Goal: Task Accomplishment & Management: Use online tool/utility

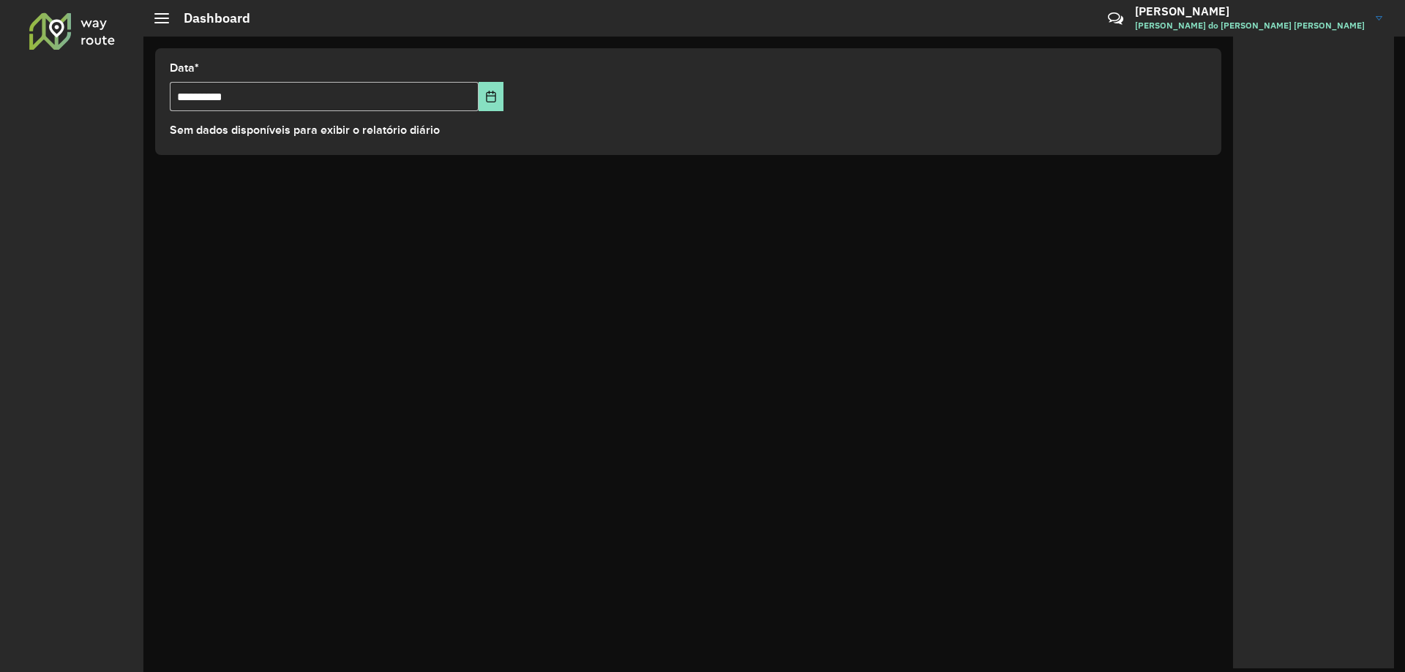
click at [170, 14] on h2 "Dashboard" at bounding box center [209, 18] width 81 height 16
click at [162, 24] on div "Dashboard" at bounding box center [202, 18] width 96 height 16
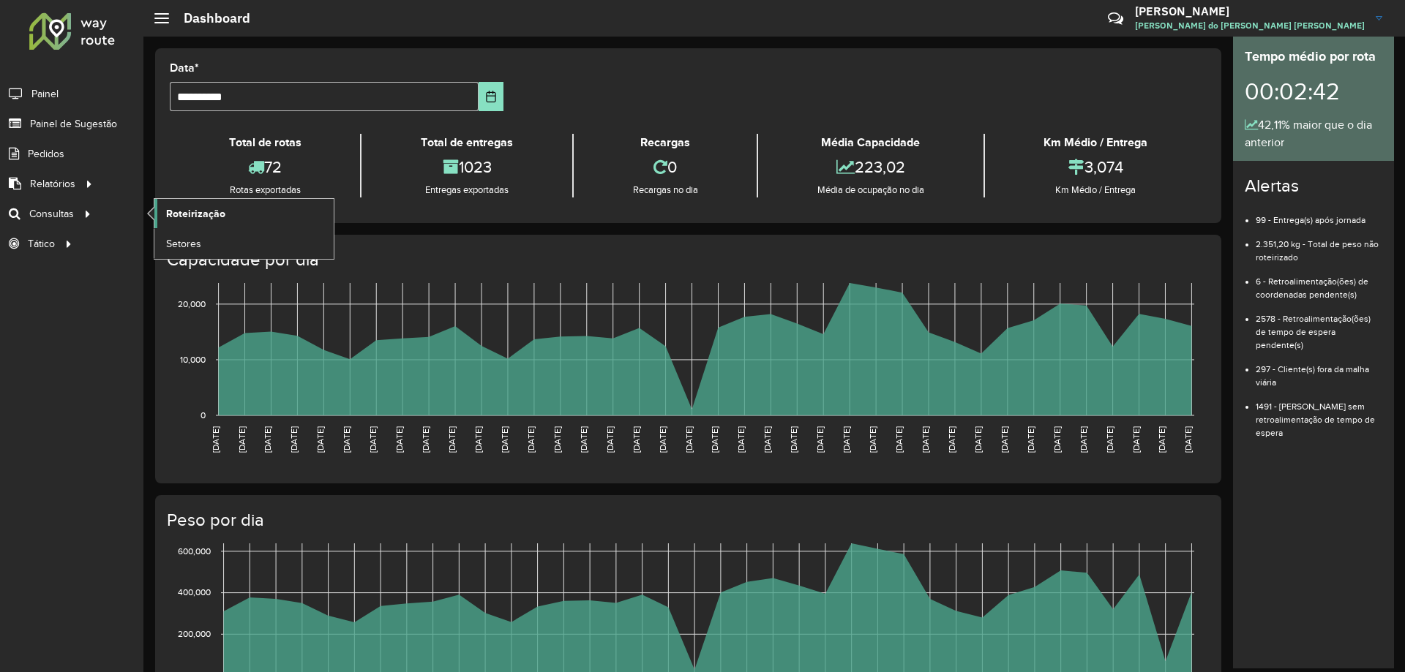
click at [164, 213] on link "Roteirização" at bounding box center [243, 213] width 179 height 29
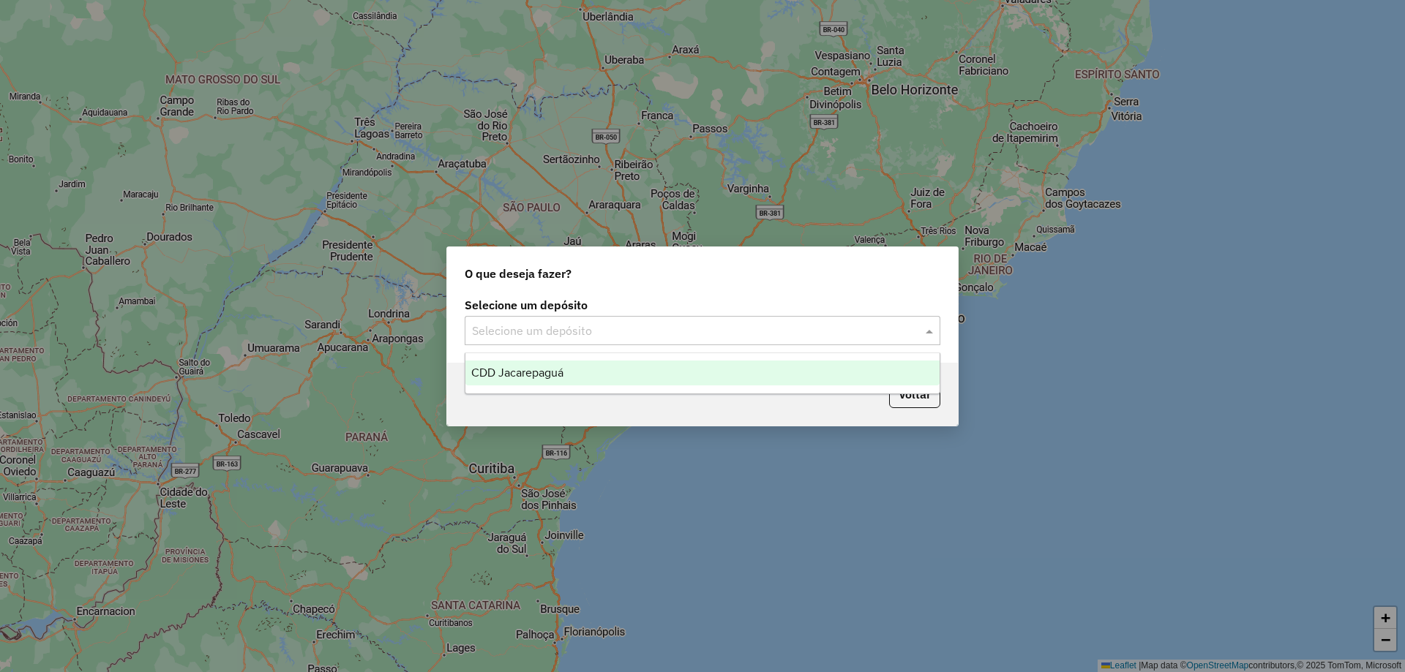
click at [703, 323] on input "text" at bounding box center [688, 332] width 432 height 18
click at [626, 377] on div "CDD Jacarepaguá" at bounding box center [702, 373] width 474 height 25
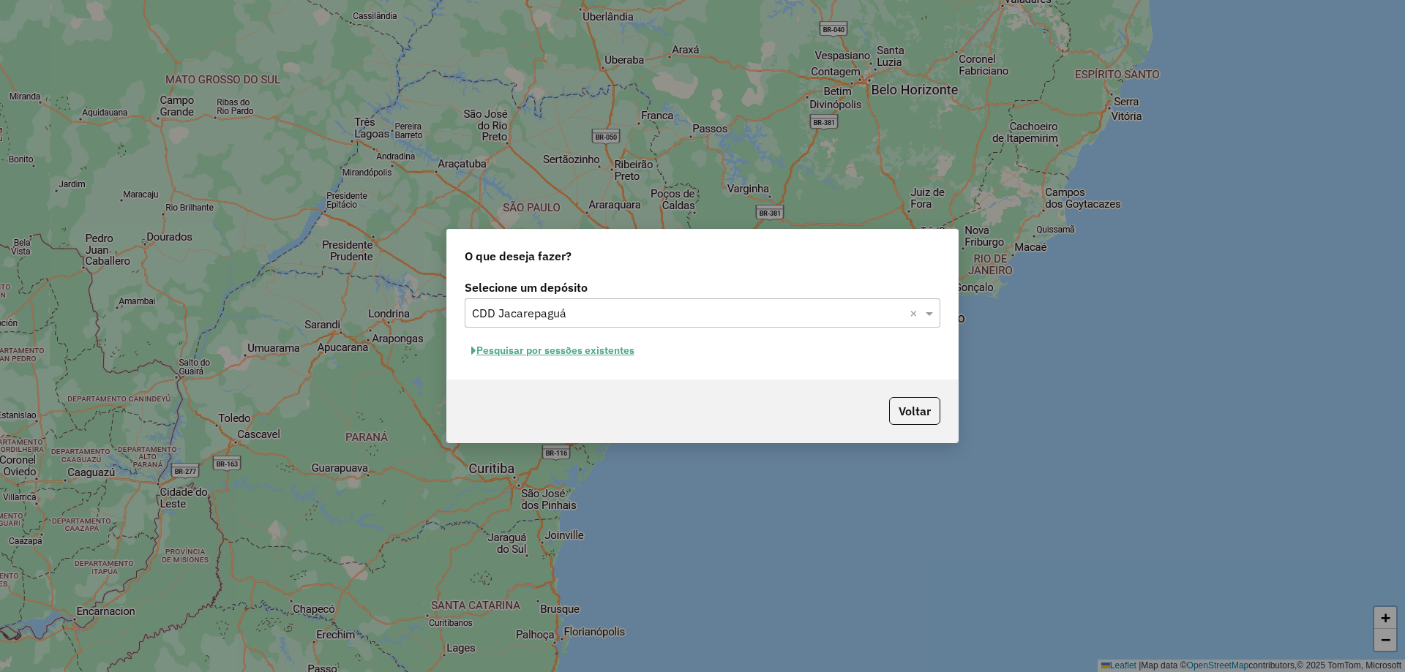
click at [539, 350] on button "Pesquisar por sessões existentes" at bounding box center [553, 350] width 176 height 23
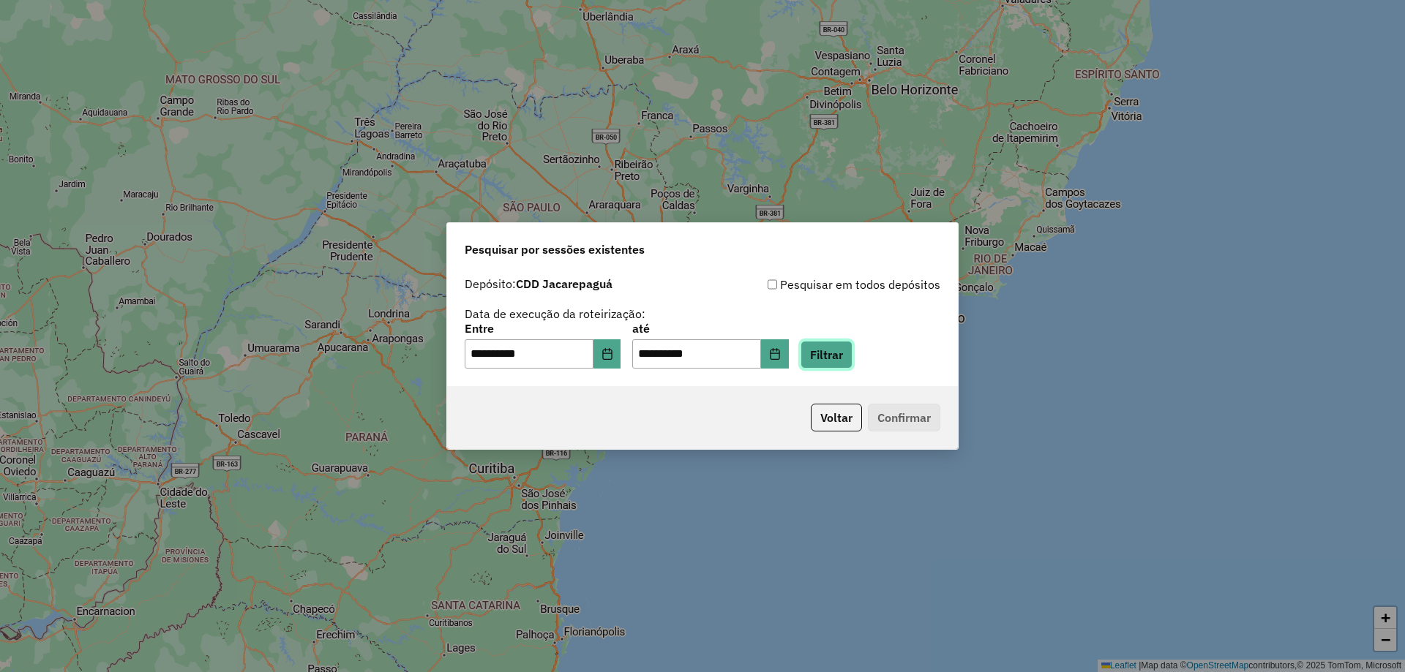
click at [843, 353] on button "Filtrar" at bounding box center [826, 355] width 52 height 28
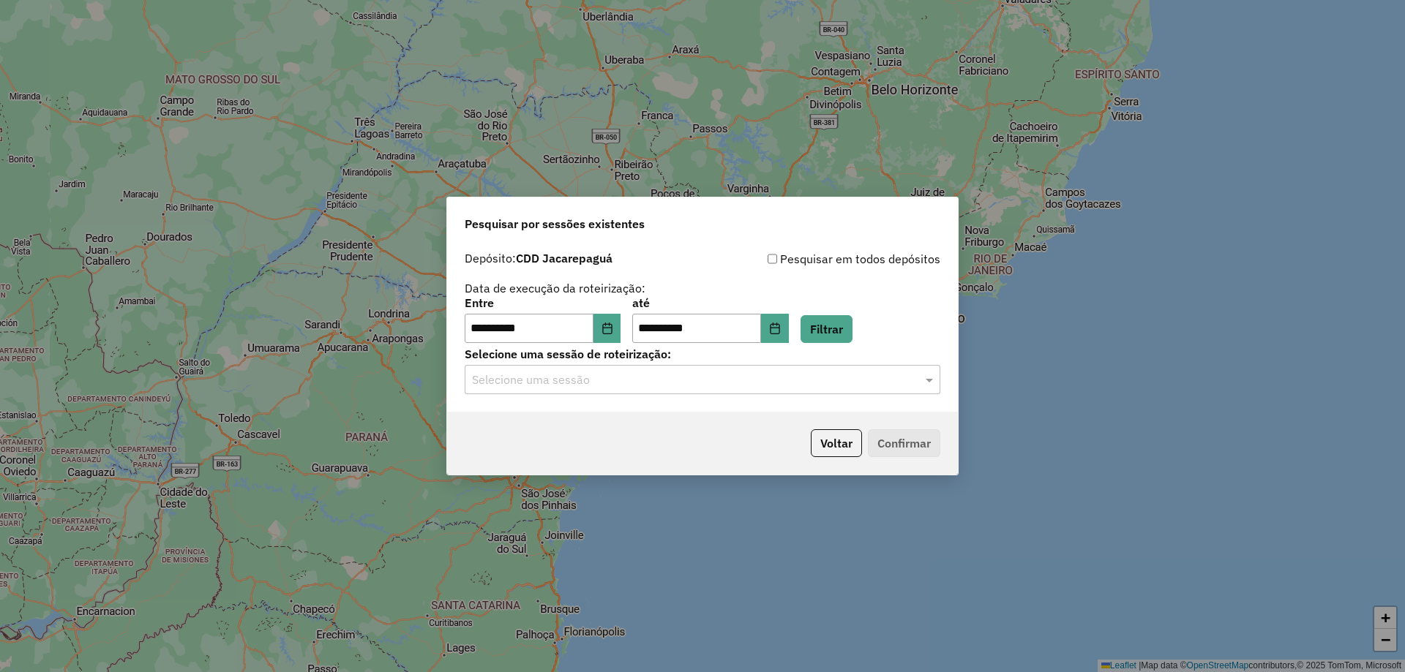
click at [644, 391] on div "Selecione uma sessão" at bounding box center [703, 379] width 476 height 29
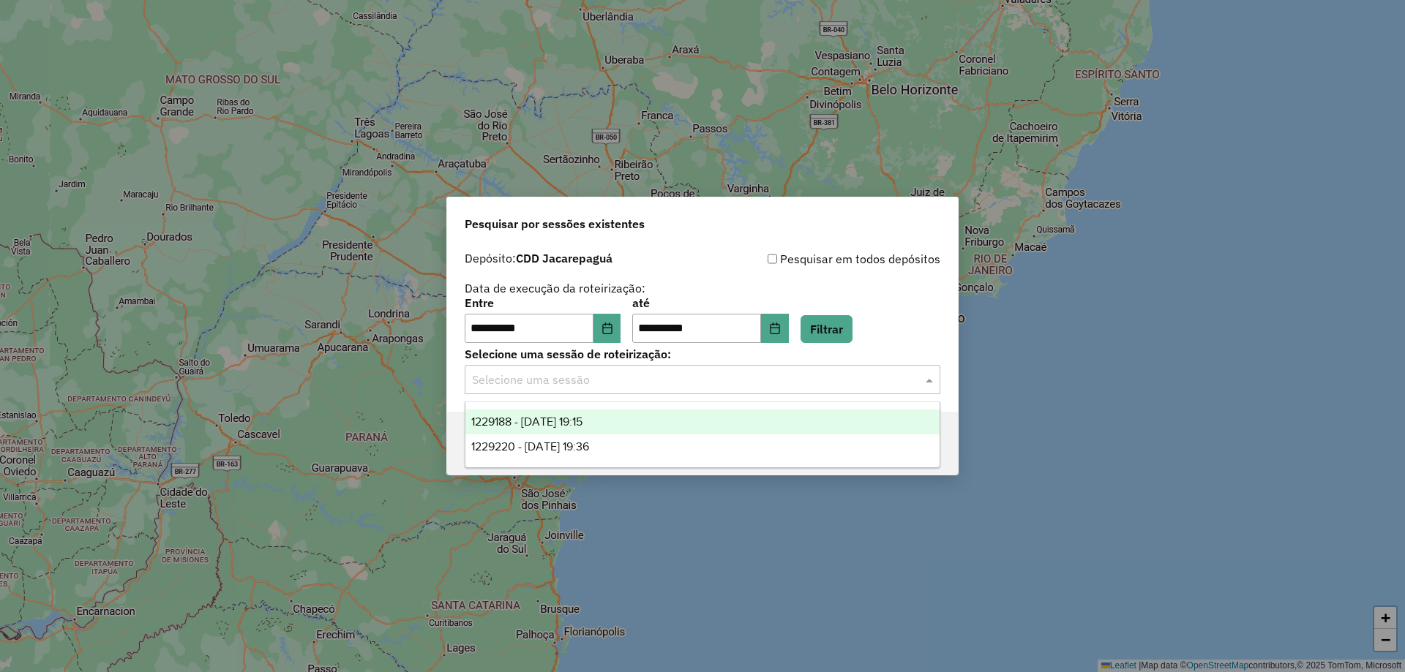
click at [629, 423] on div "1229188 - 13/08/2025 19:15" at bounding box center [702, 422] width 474 height 25
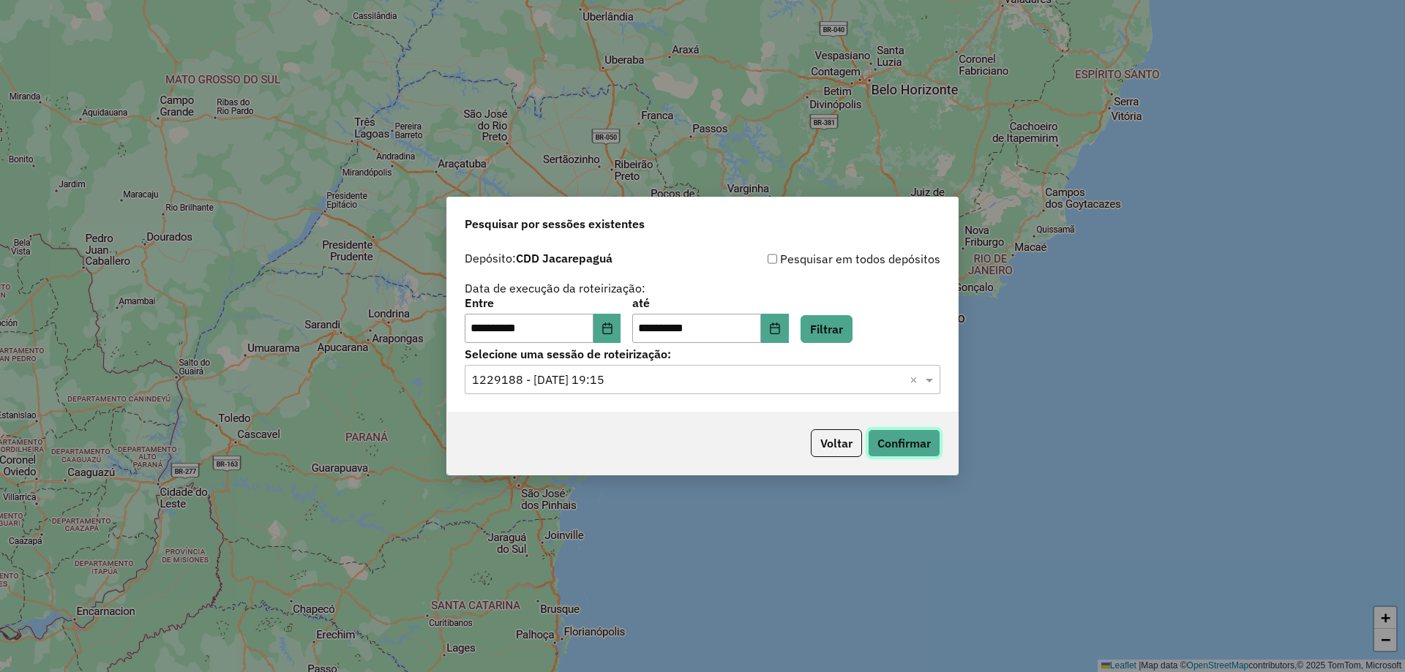
click at [896, 444] on button "Confirmar" at bounding box center [904, 443] width 72 height 28
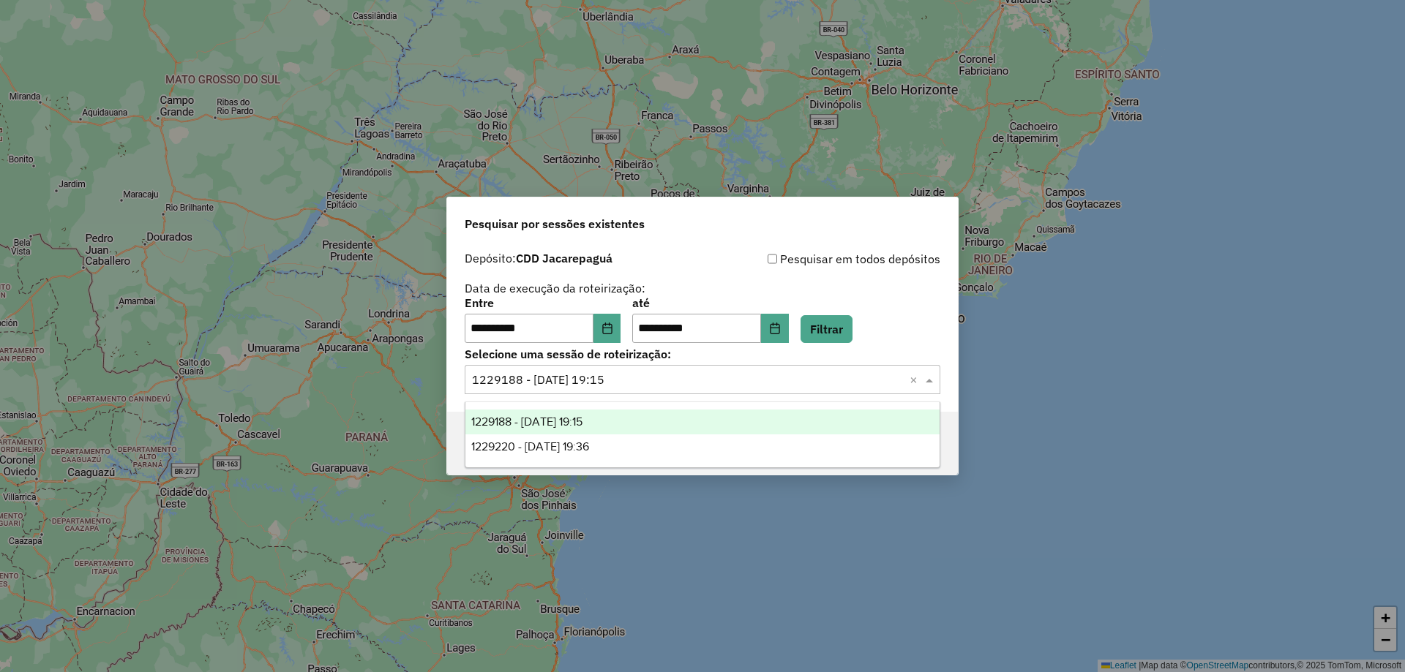
click at [664, 382] on input "text" at bounding box center [688, 381] width 432 height 18
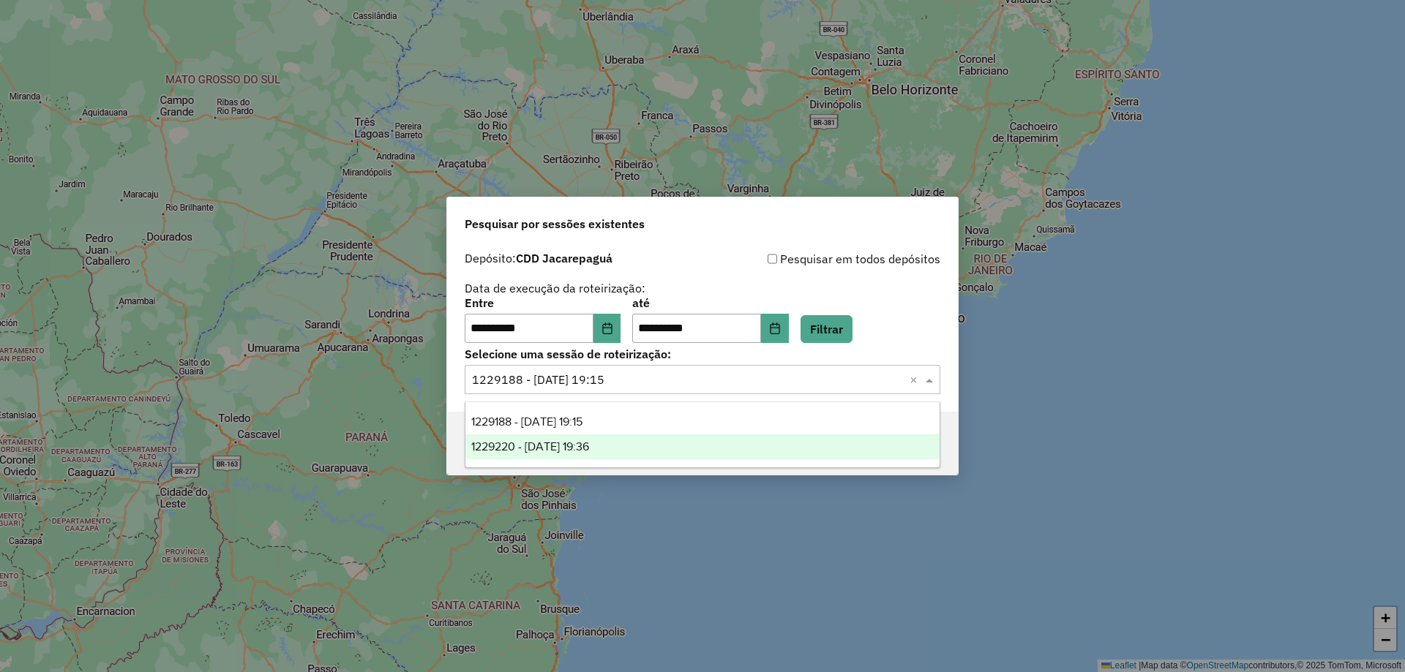
click at [589, 445] on span "1229220 - 13/08/2025 19:36" at bounding box center [530, 446] width 118 height 12
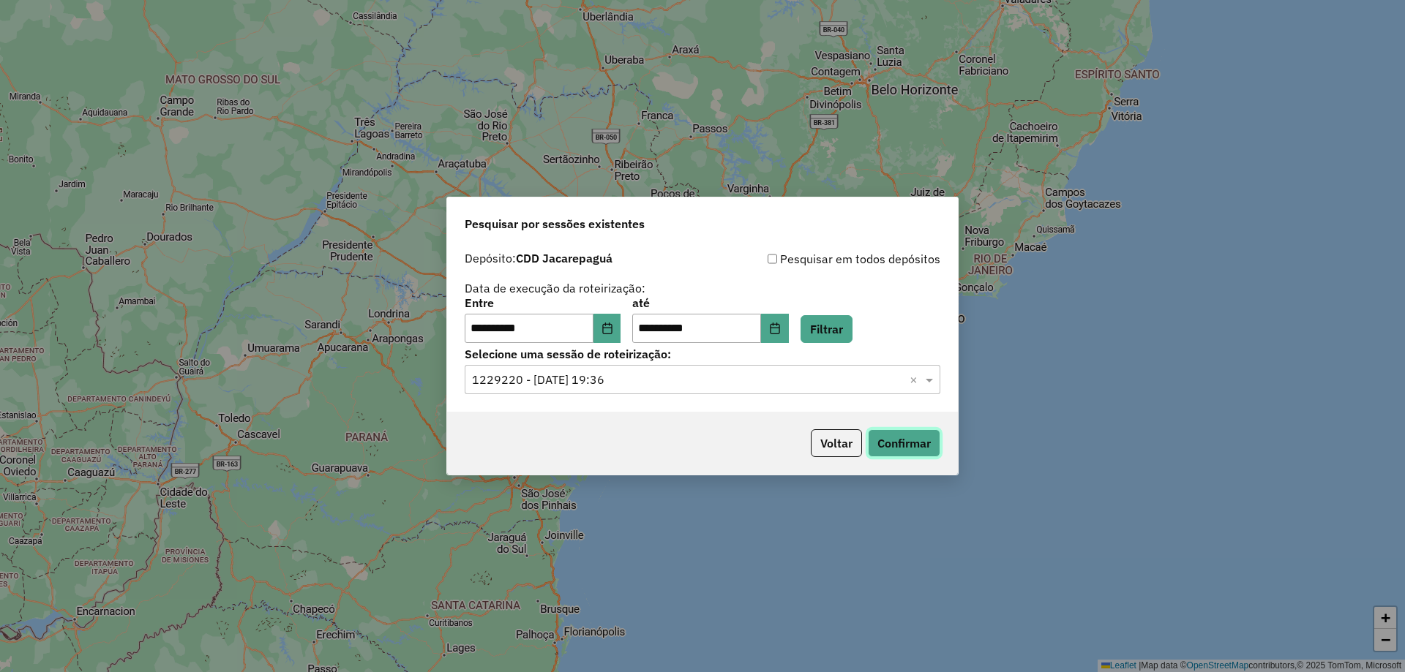
click at [886, 451] on button "Confirmar" at bounding box center [904, 443] width 72 height 28
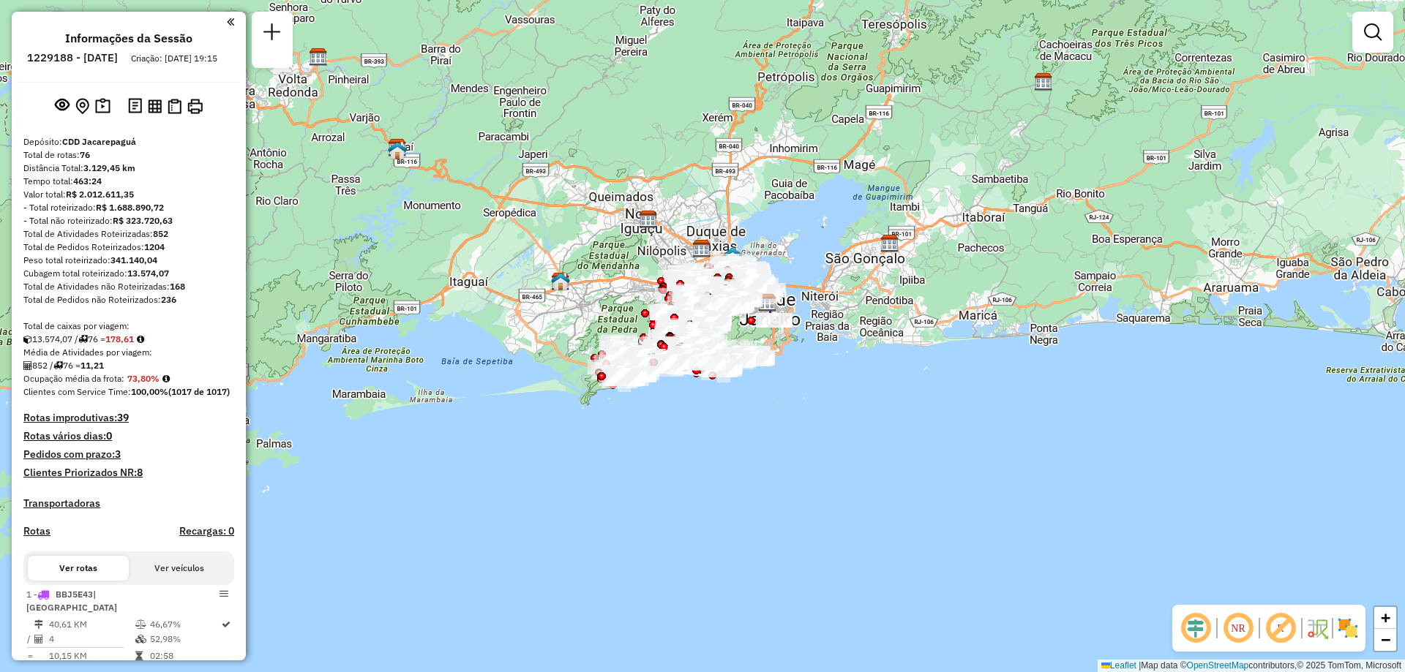
scroll to position [4988, 0]
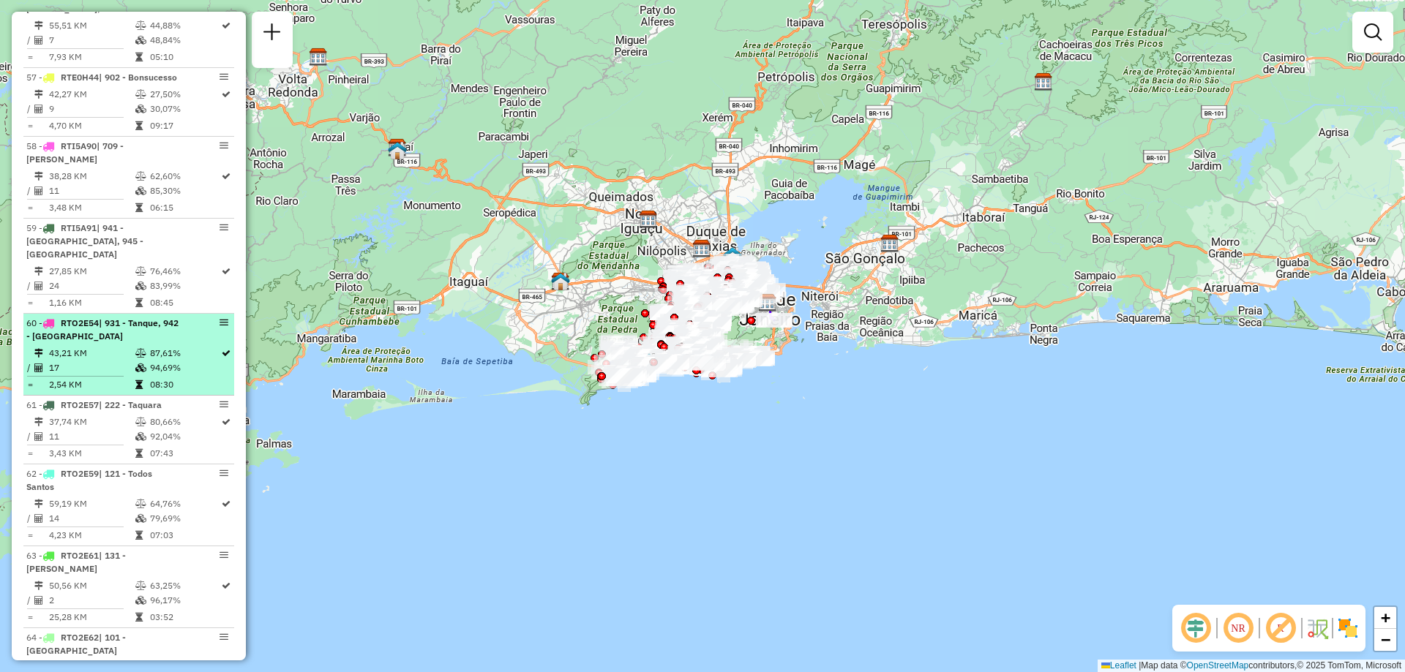
select select "**********"
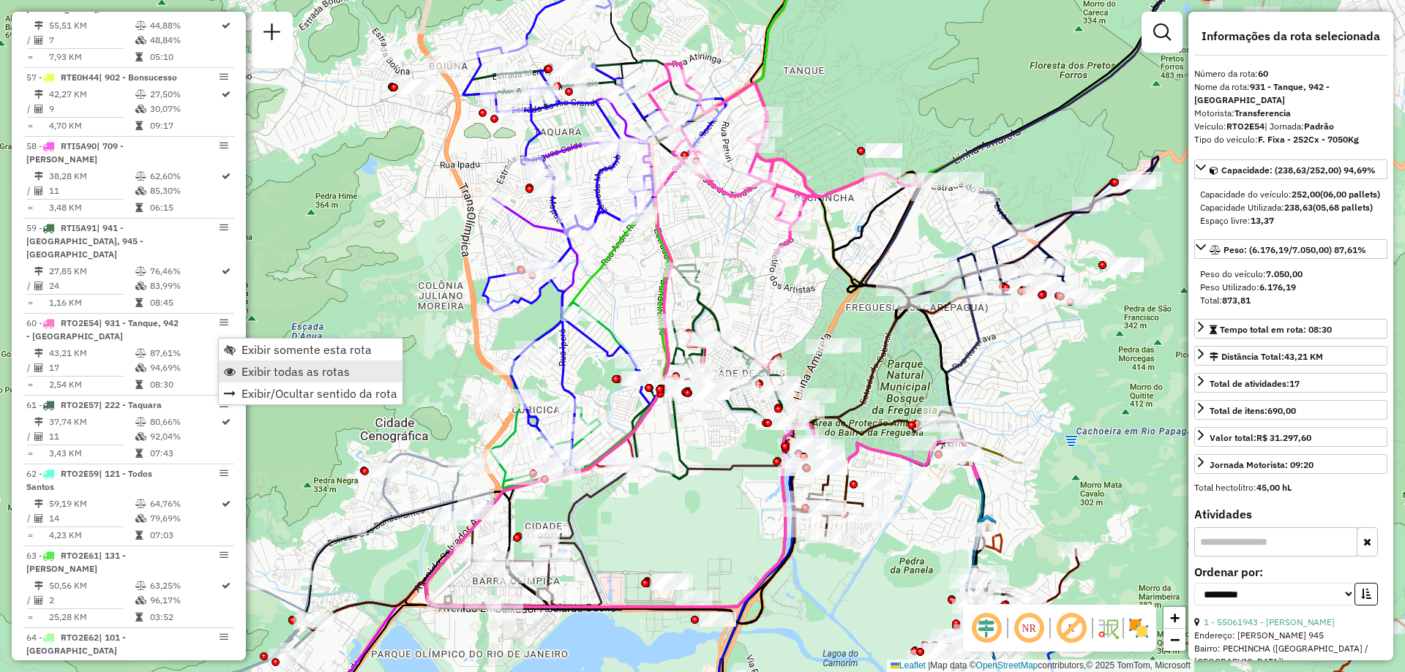
click at [253, 367] on span "Exibir todas as rotas" at bounding box center [295, 372] width 108 height 12
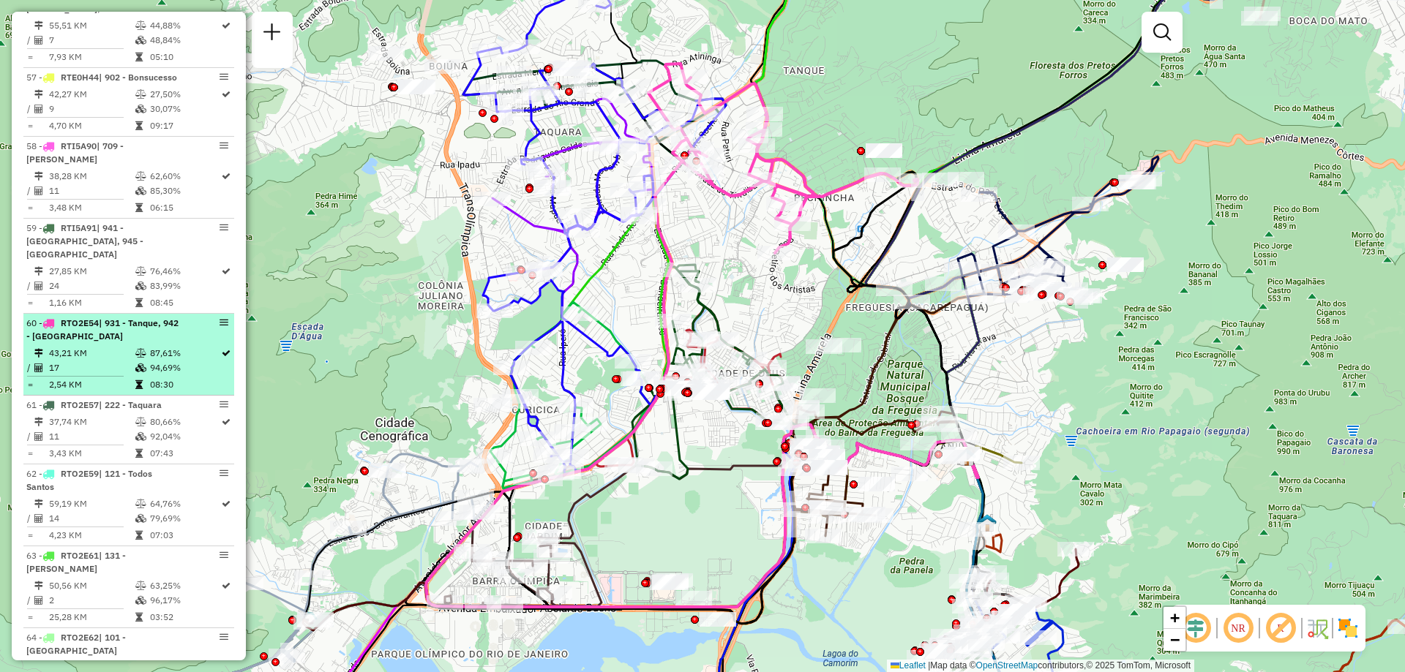
click at [220, 327] on em at bounding box center [224, 322] width 9 height 9
select select "**********"
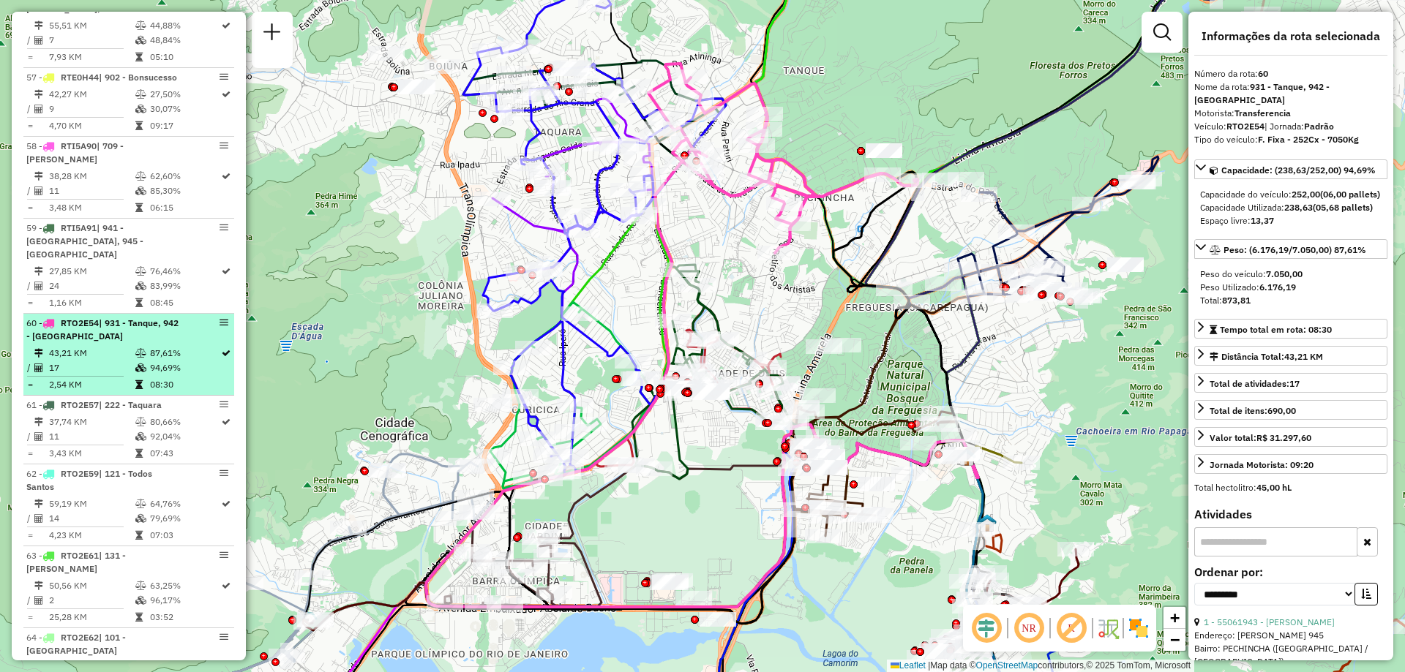
drag, startPoint x: 214, startPoint y: 336, endPoint x: 190, endPoint y: 337, distance: 24.9
click at [190, 327] on div at bounding box center [206, 322] width 44 height 9
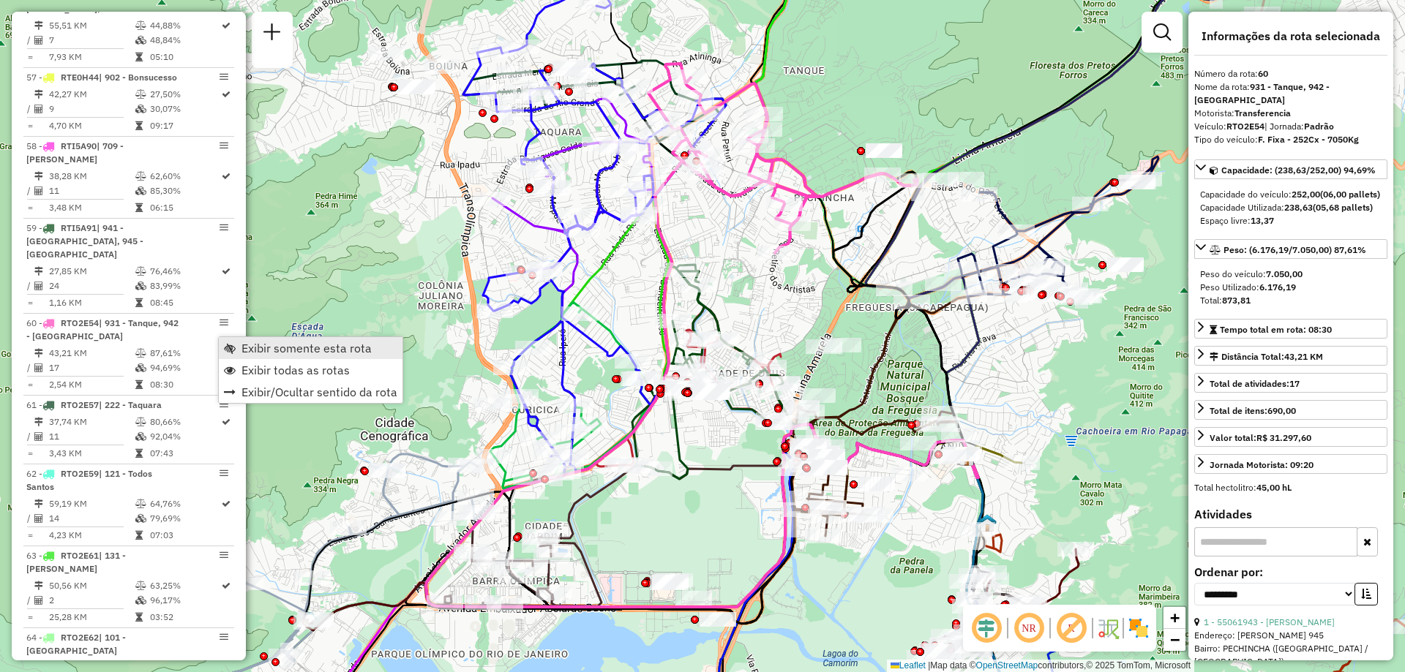
click at [236, 345] on link "Exibir somente esta rota" at bounding box center [311, 348] width 184 height 22
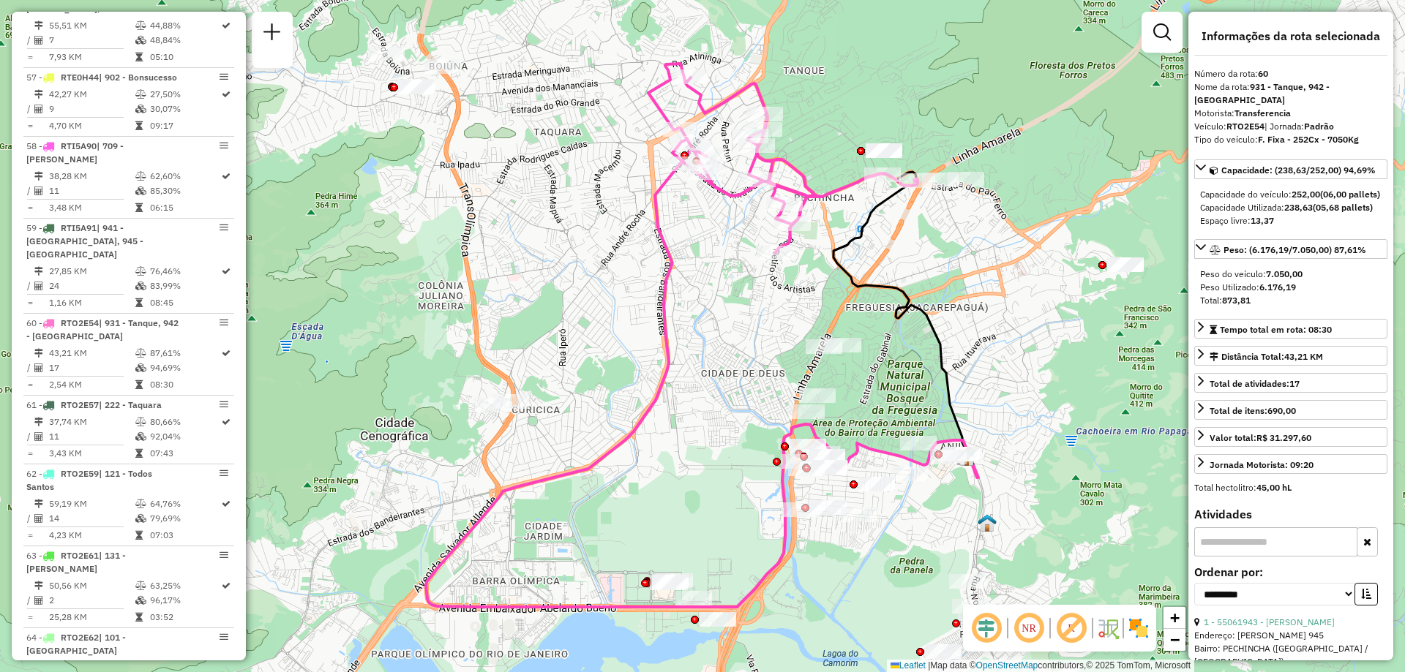
click at [1036, 635] on em at bounding box center [1028, 628] width 35 height 35
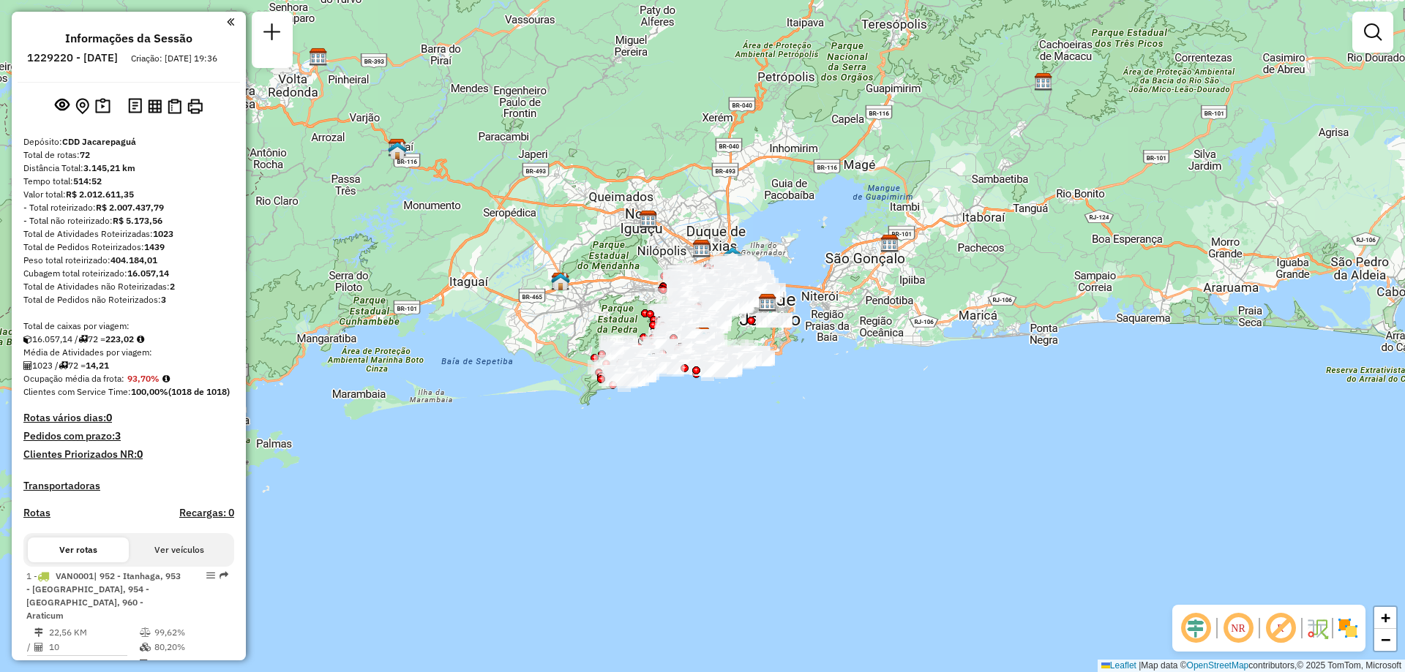
scroll to position [3235, 0]
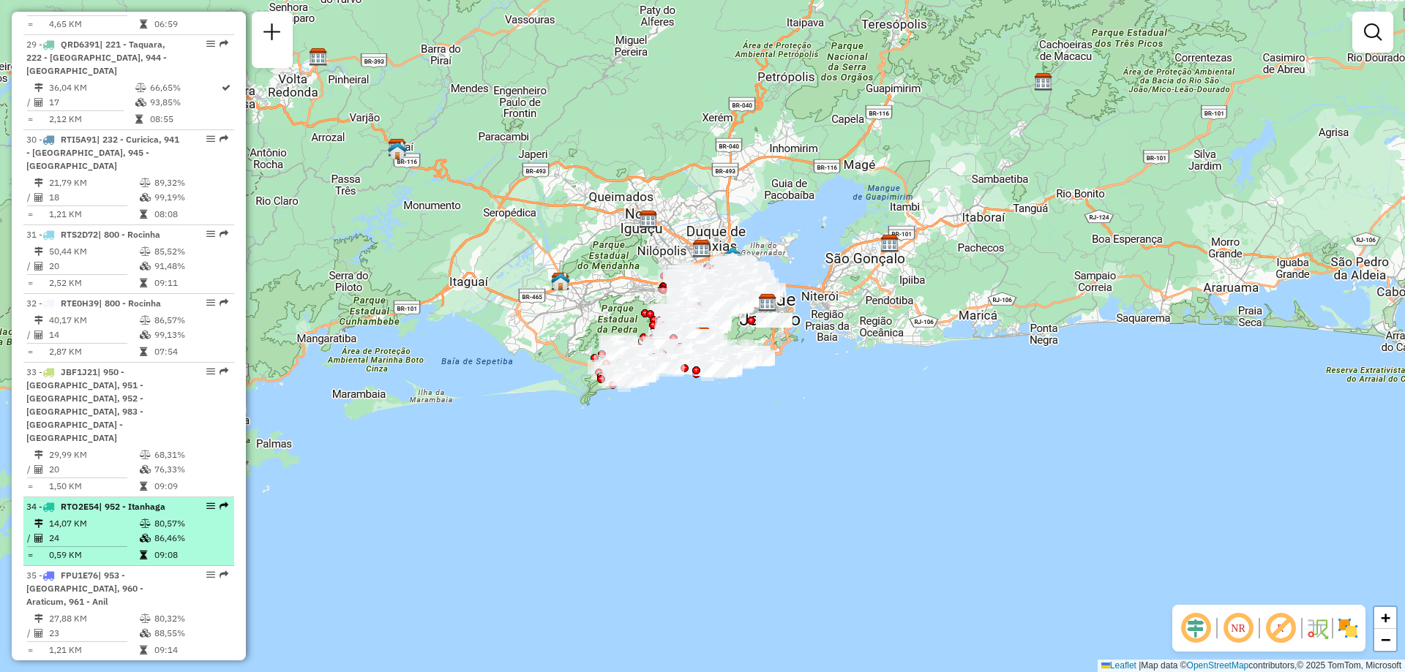
click at [208, 502] on em at bounding box center [210, 506] width 9 height 9
select select "**********"
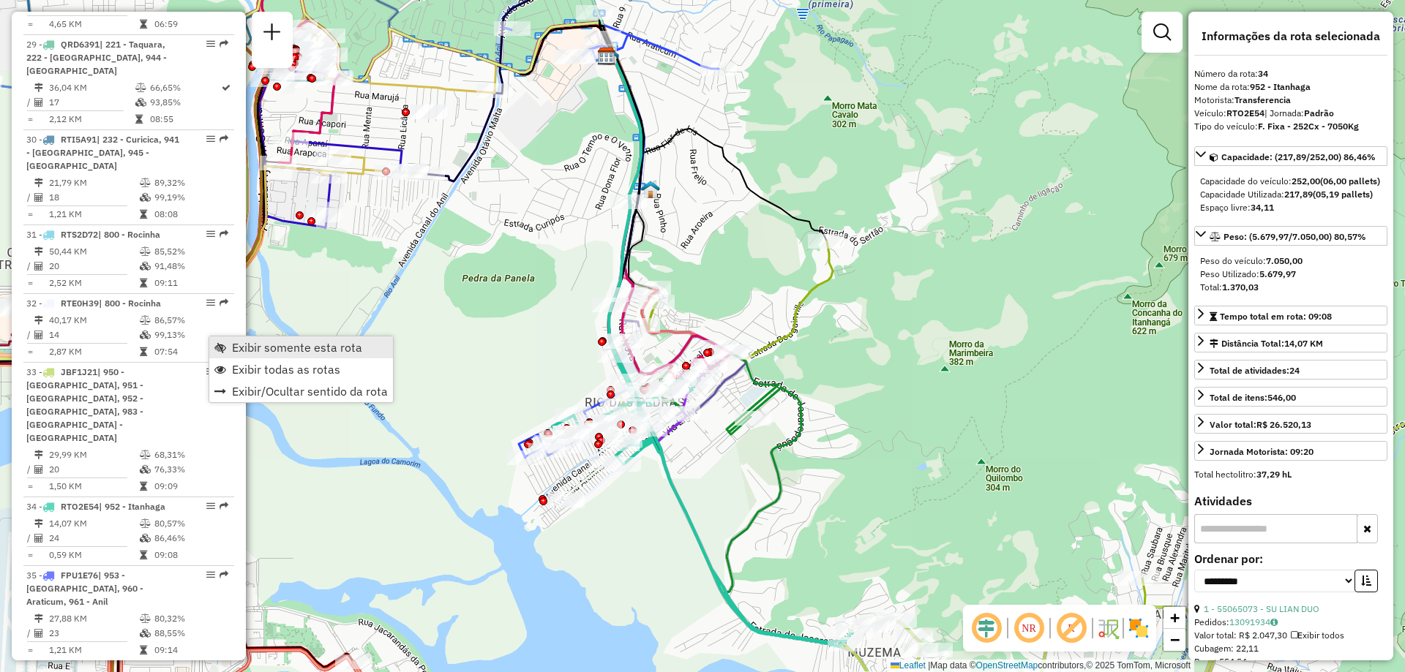
click at [252, 348] on span "Exibir somente esta rota" at bounding box center [297, 348] width 130 height 12
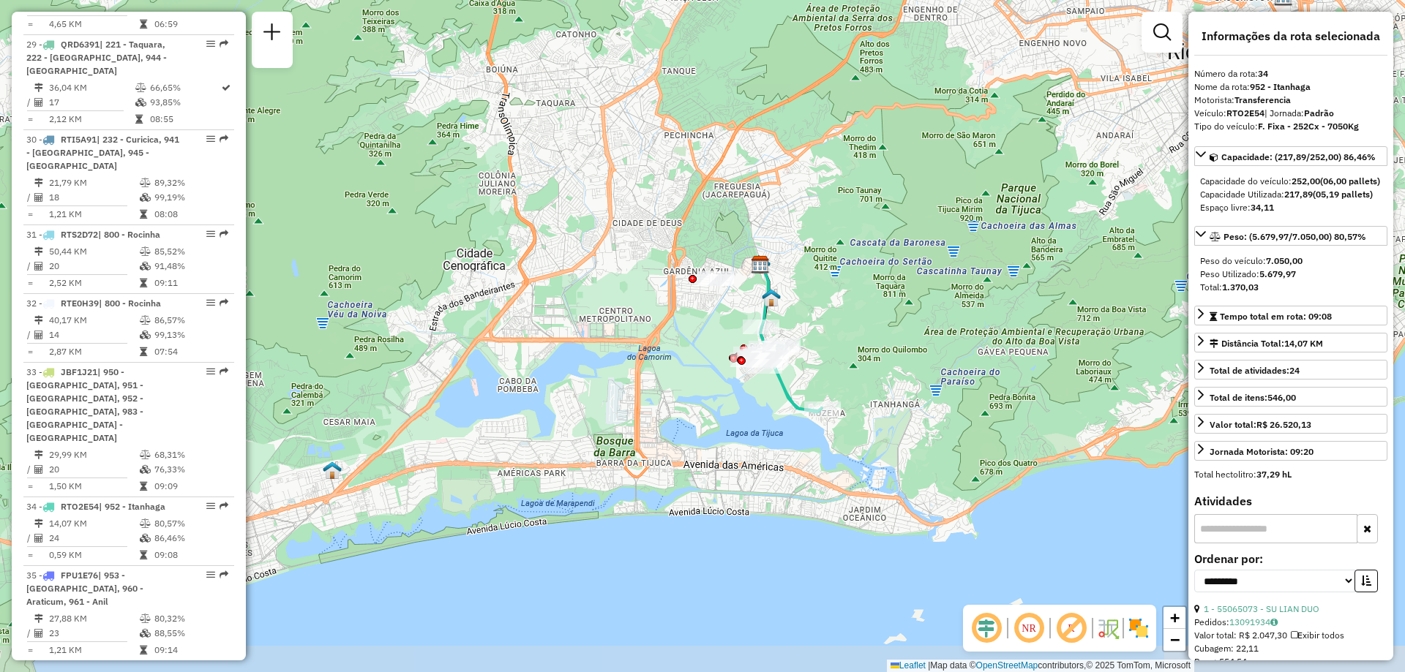
drag, startPoint x: 847, startPoint y: 429, endPoint x: 780, endPoint y: 367, distance: 91.2
click at [786, 367] on div "Janela de atendimento Grade de atendimento Capacidade Transportadoras Veículos …" at bounding box center [702, 336] width 1405 height 672
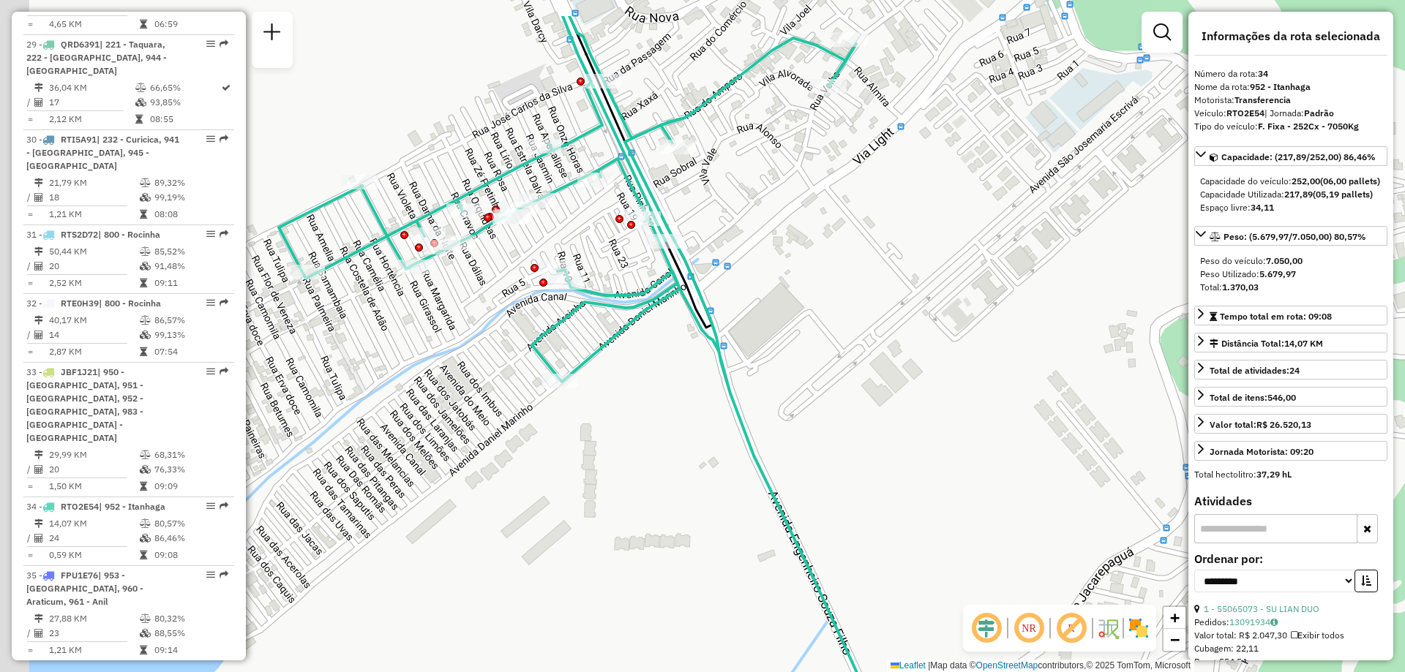
drag, startPoint x: 721, startPoint y: 312, endPoint x: 854, endPoint y: 396, distance: 156.5
click at [854, 396] on div "Janela de atendimento Grade de atendimento Capacidade Transportadoras Veículos …" at bounding box center [702, 336] width 1405 height 672
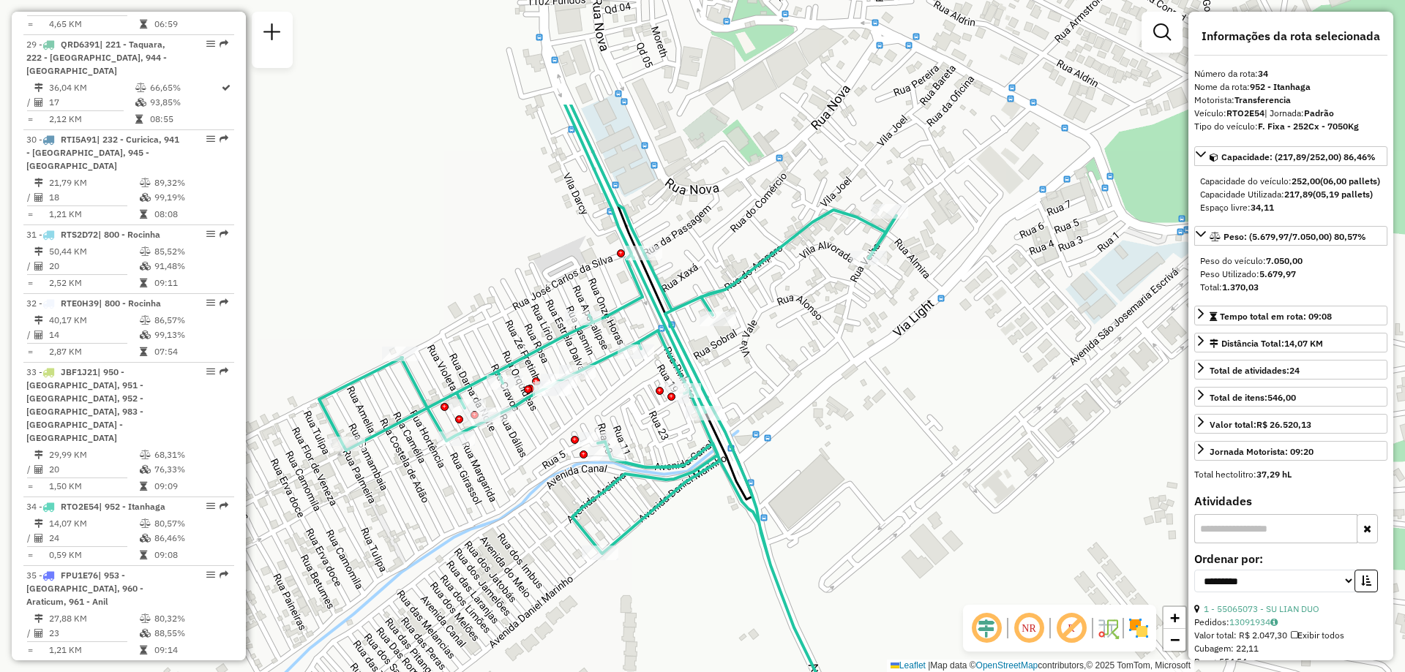
drag, startPoint x: 765, startPoint y: 141, endPoint x: 805, endPoint y: 313, distance: 176.6
click at [805, 313] on div "Janela de atendimento Grade de atendimento Capacidade Transportadoras Veículos …" at bounding box center [702, 336] width 1405 height 672
